Goal: Find specific page/section: Find specific page/section

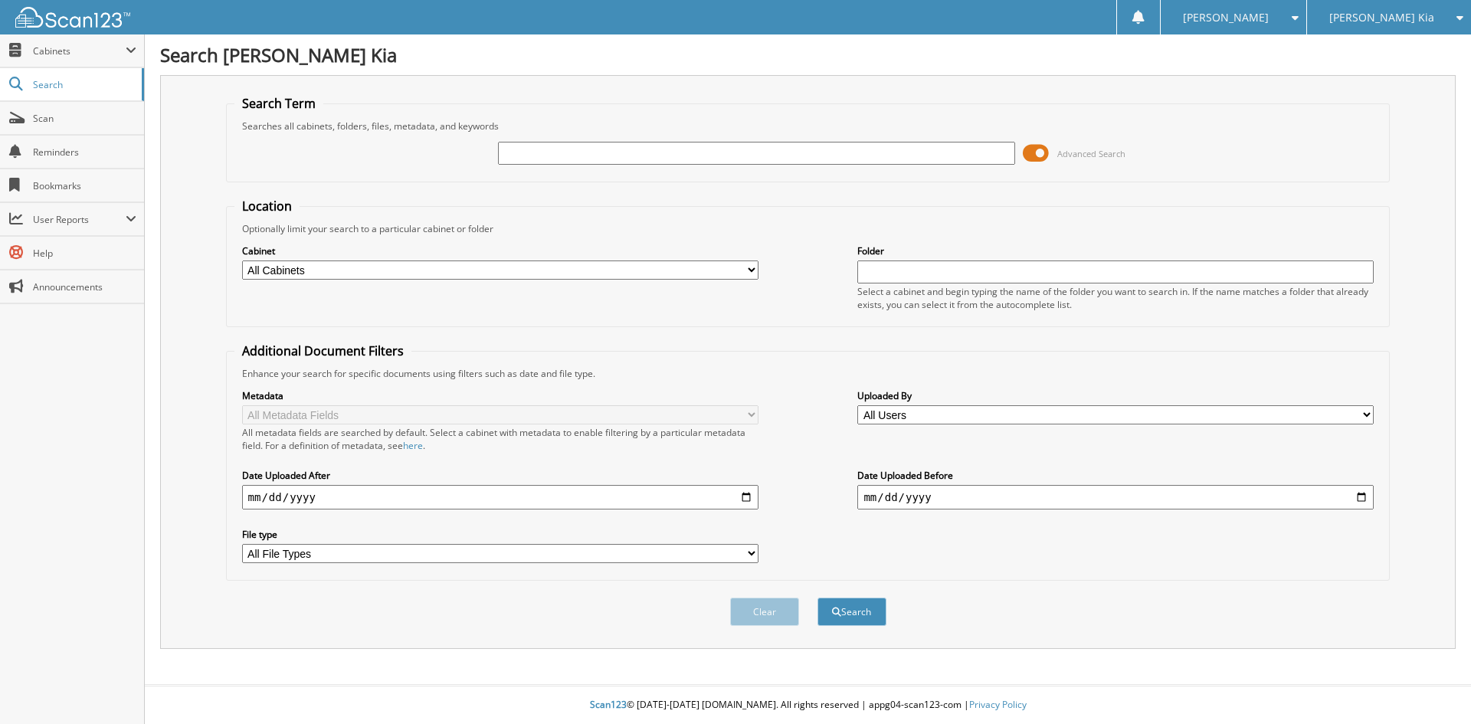
click at [580, 150] on input "text" at bounding box center [756, 153] width 517 height 23
drag, startPoint x: 579, startPoint y: 150, endPoint x: 540, endPoint y: 159, distance: 40.2
click at [540, 159] on input "text" at bounding box center [756, 153] width 517 height 23
type input "127066"
click at [818, 598] on button "Search" at bounding box center [852, 612] width 69 height 28
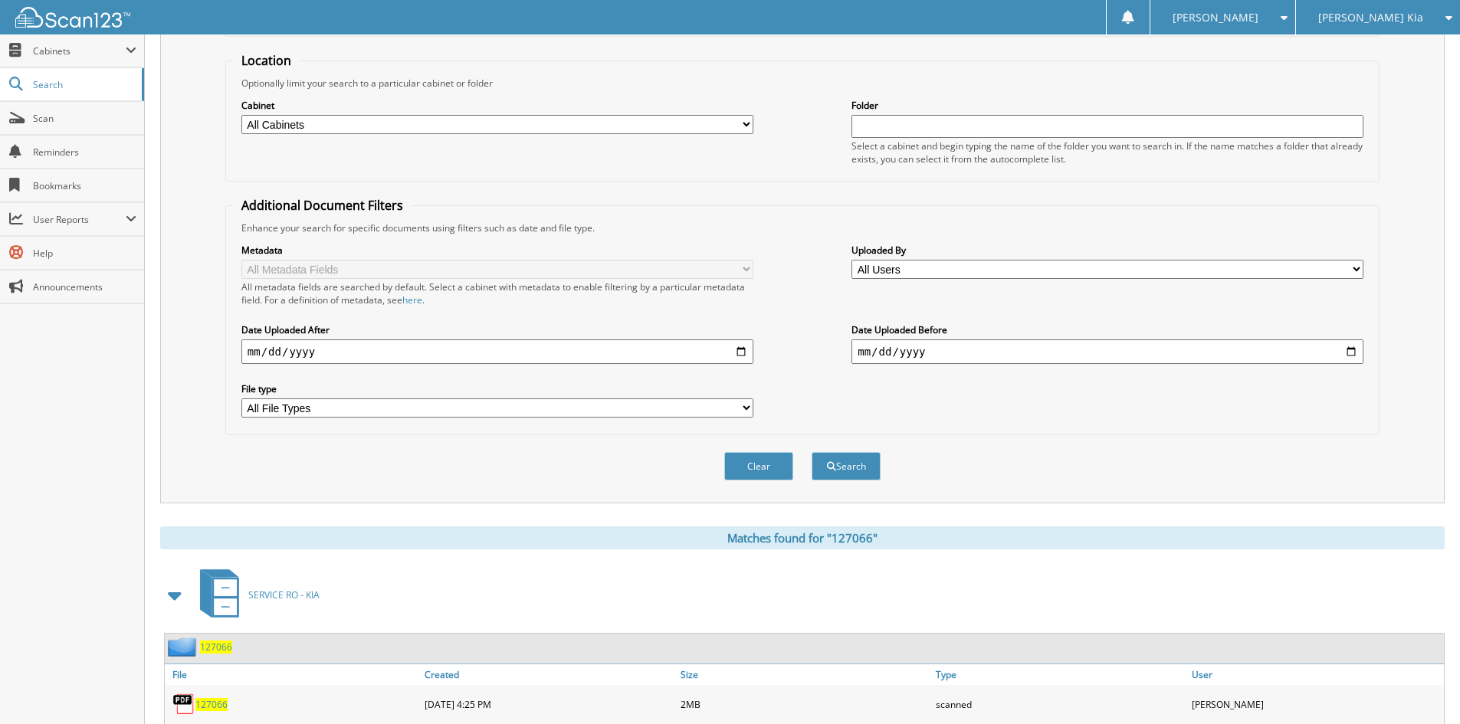
scroll to position [307, 0]
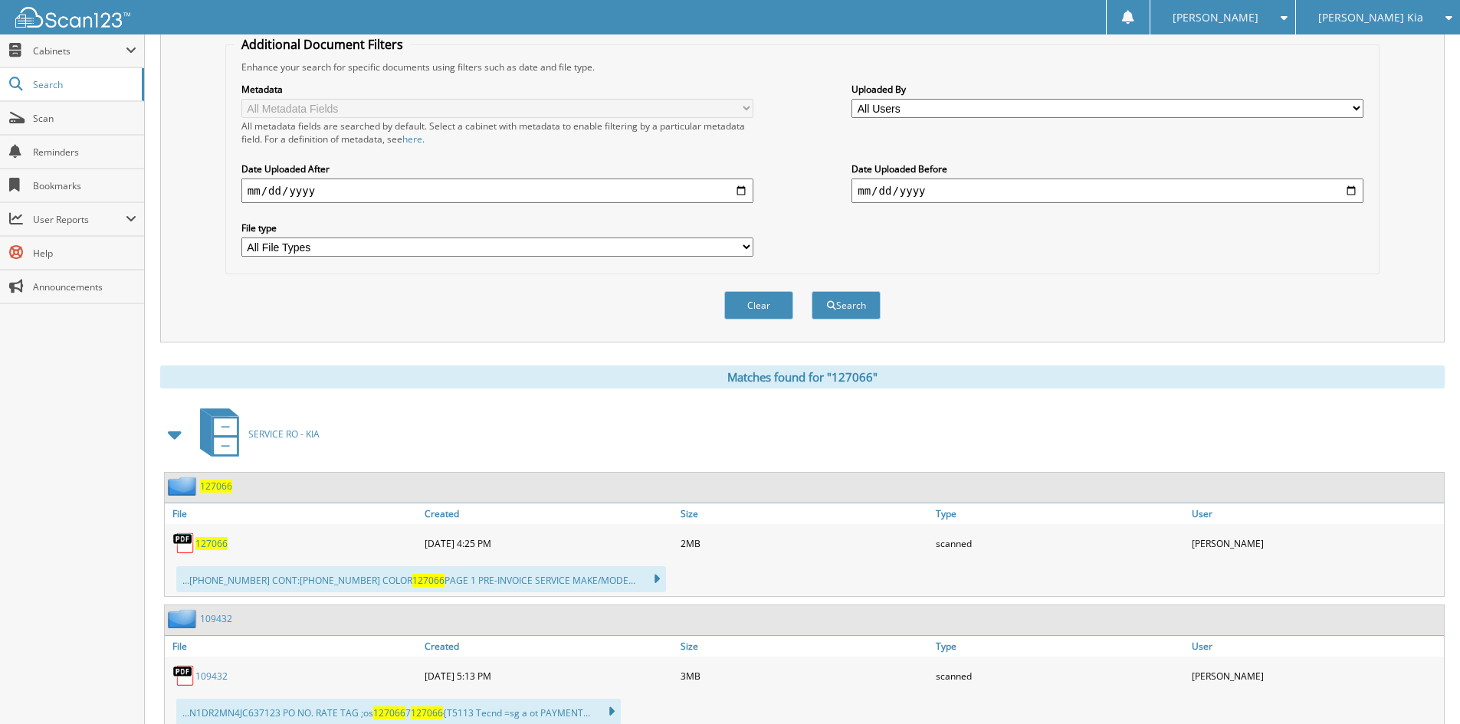
click at [202, 487] on span "127066" at bounding box center [216, 486] width 32 height 13
